Goal: Transaction & Acquisition: Book appointment/travel/reservation

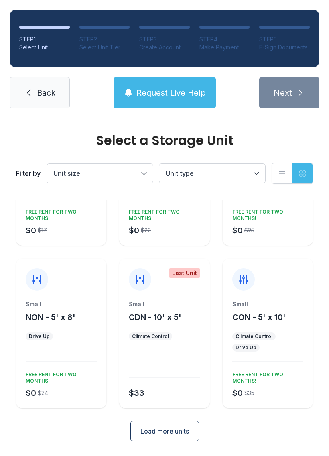
scroll to position [94, 0]
click at [265, 328] on div "Small CON - 5' x 10' Climate Control Drive Up $0 $35 FREE RENT FOR TWO MONTHS!" at bounding box center [268, 355] width 90 height 108
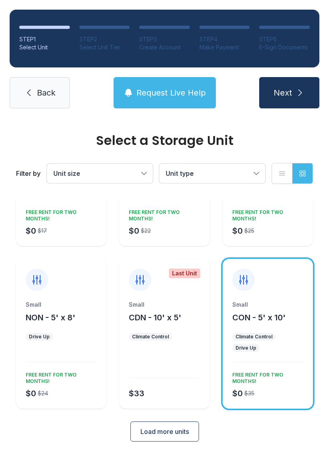
click at [293, 93] on button "Next" at bounding box center [289, 92] width 60 height 31
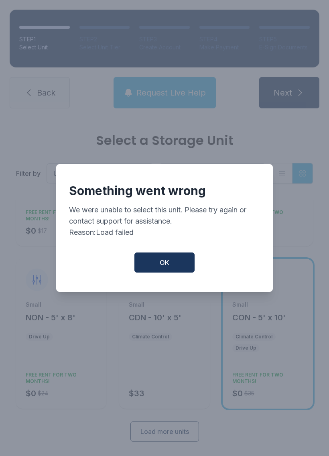
click at [161, 261] on button "OK" at bounding box center [165, 263] width 60 height 20
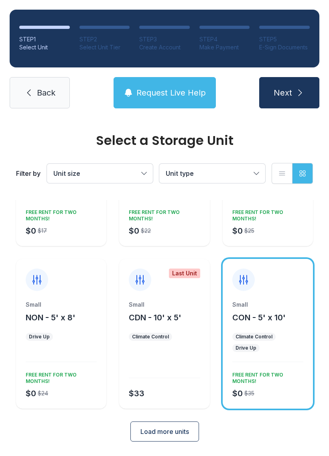
click at [294, 86] on button "Next" at bounding box center [289, 92] width 60 height 31
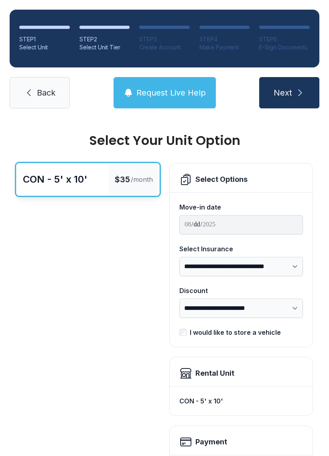
click at [53, 93] on span "Back" at bounding box center [46, 92] width 18 height 11
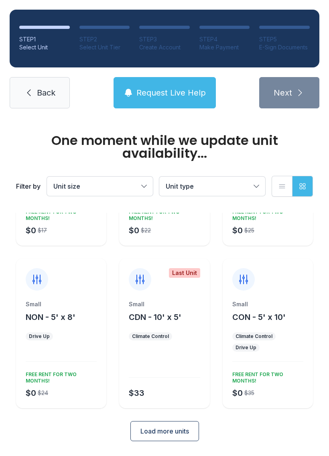
scroll to position [107, 0]
click at [45, 88] on span "Back" at bounding box center [46, 92] width 18 height 11
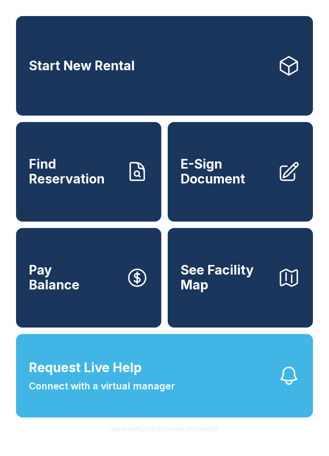
click at [218, 81] on link "Start New Rental" at bounding box center [164, 66] width 297 height 100
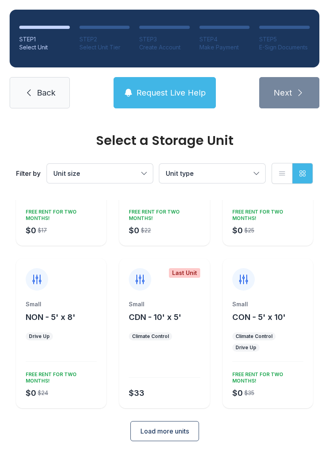
scroll to position [94, 0]
click at [165, 430] on span "Load more units" at bounding box center [165, 432] width 49 height 10
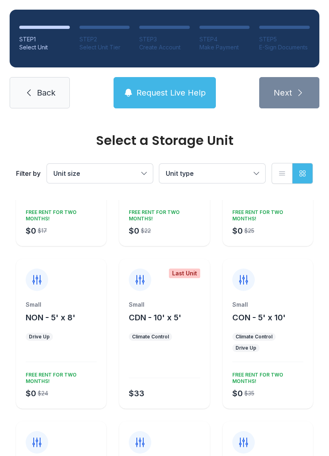
click at [178, 93] on span "Request Live Help" at bounding box center [171, 92] width 69 height 11
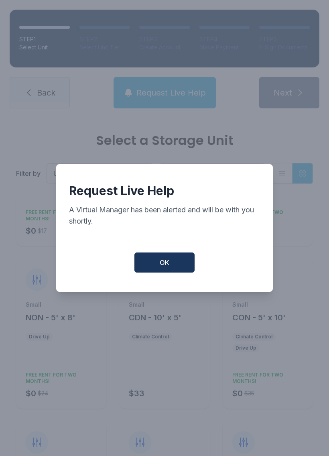
click at [157, 273] on button "OK" at bounding box center [165, 263] width 60 height 20
